Goal: Task Accomplishment & Management: Manage account settings

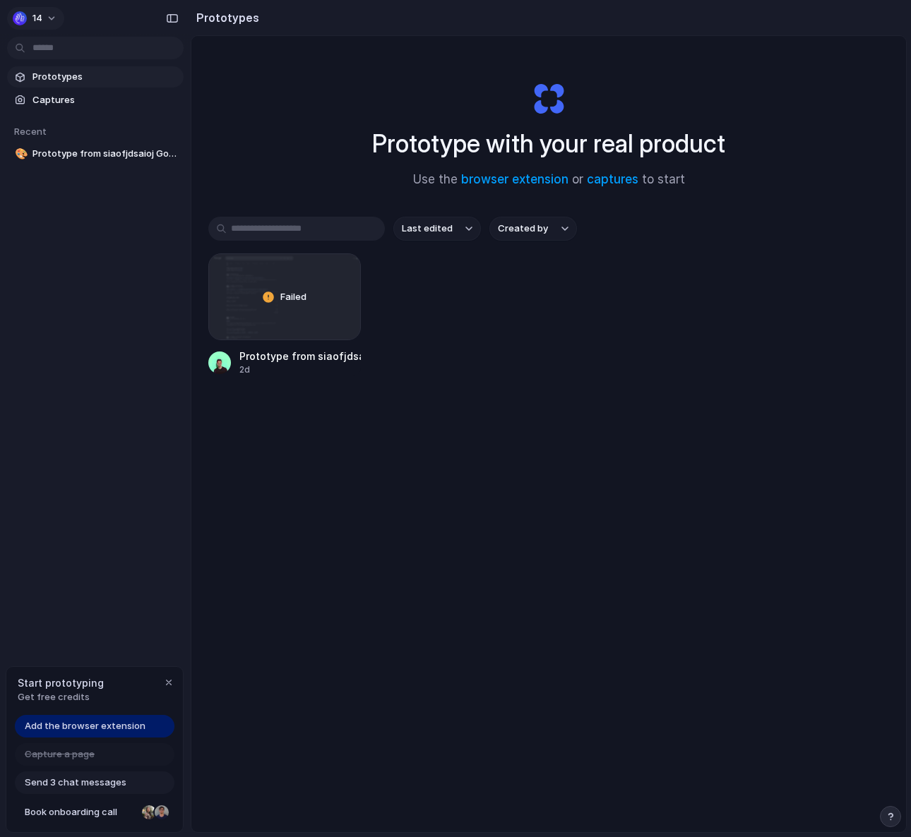
click at [31, 19] on div "14" at bounding box center [28, 18] width 30 height 14
click at [41, 114] on span "Sign out" at bounding box center [50, 118] width 37 height 14
